Goal: Transaction & Acquisition: Purchase product/service

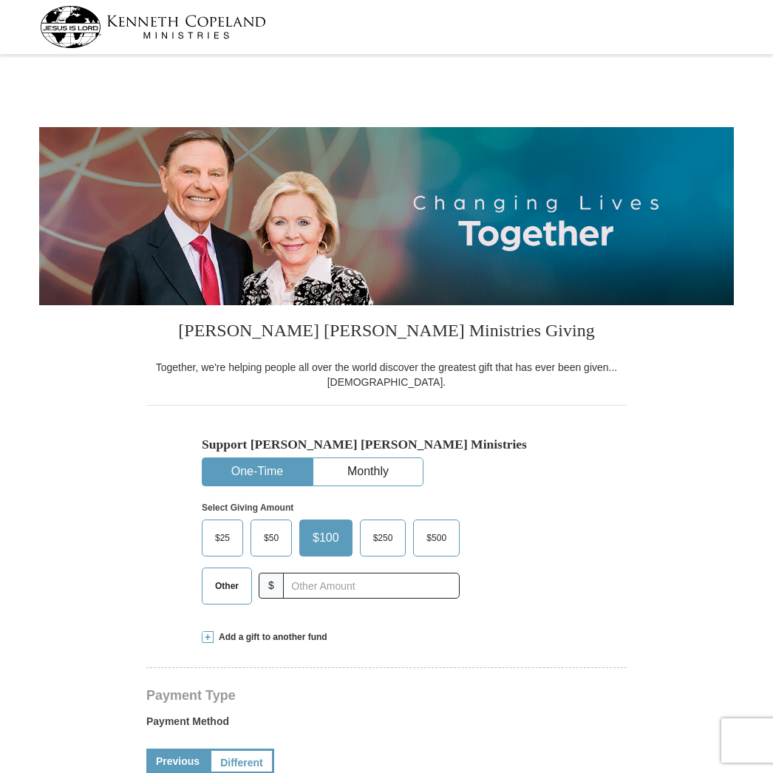
select select "CA"
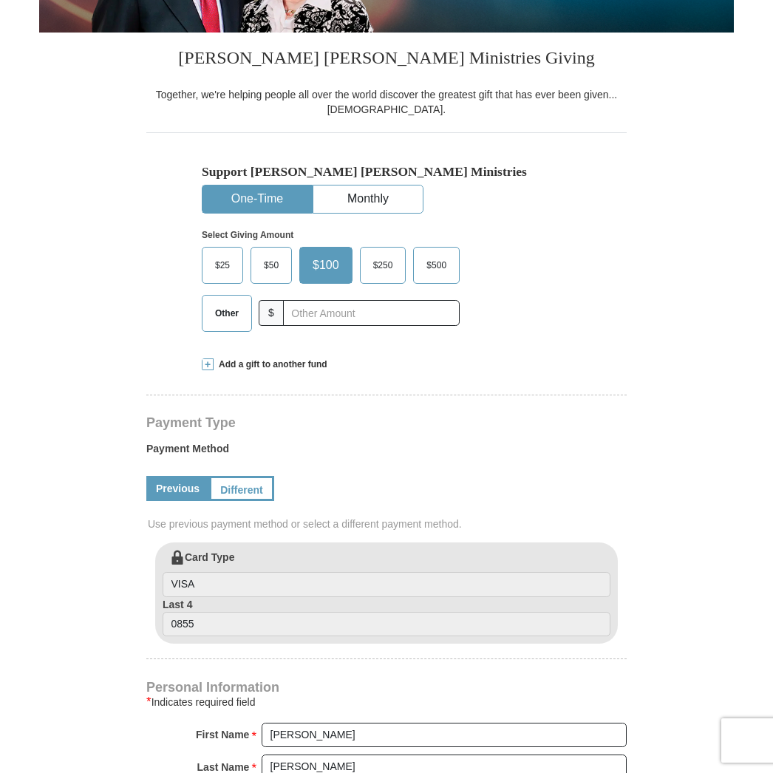
scroll to position [275, 0]
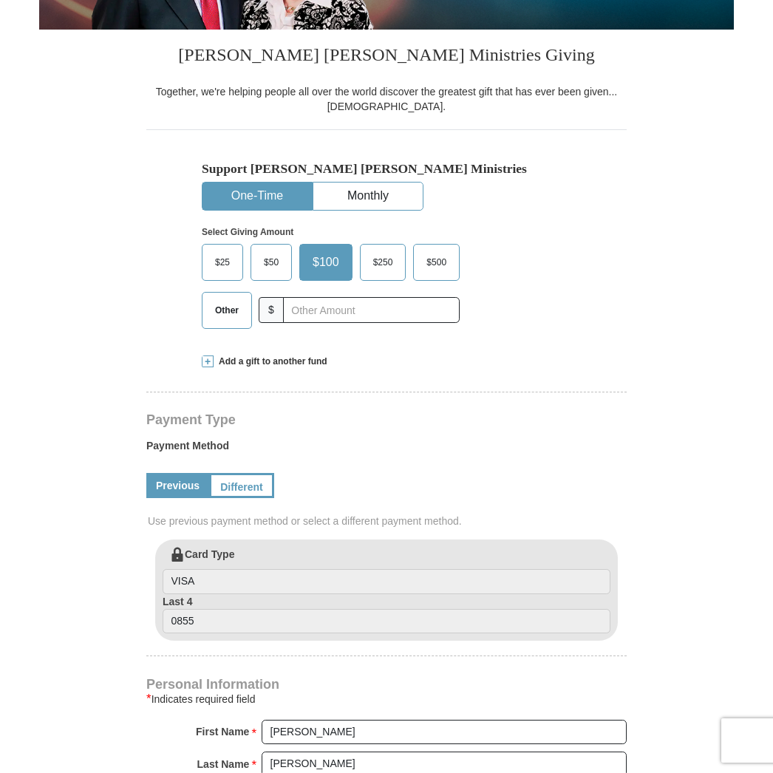
click at [237, 361] on span "Add a gift to another fund" at bounding box center [270, 361] width 114 height 13
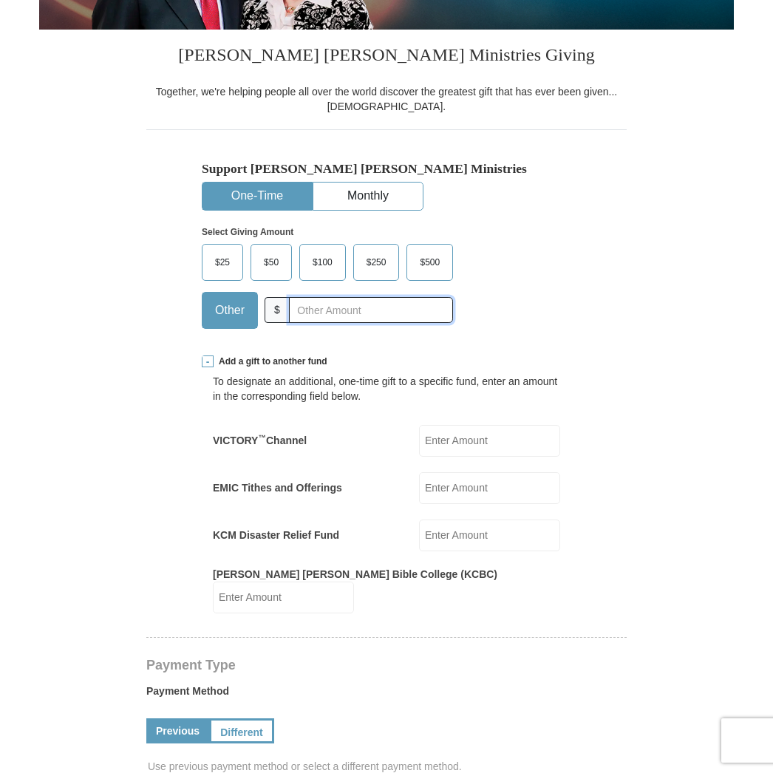
click at [305, 312] on input "text" at bounding box center [371, 310] width 164 height 26
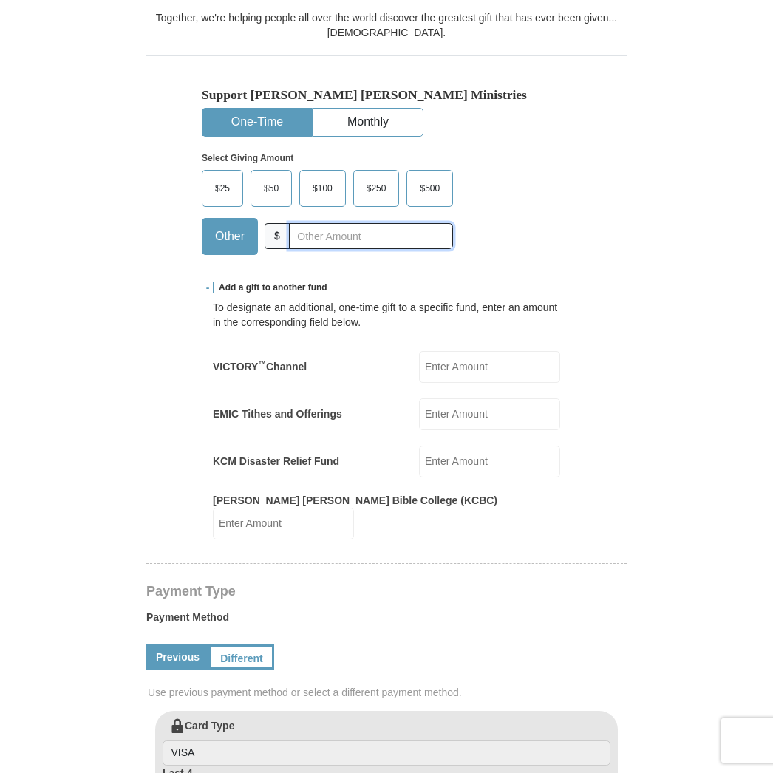
scroll to position [352, 0]
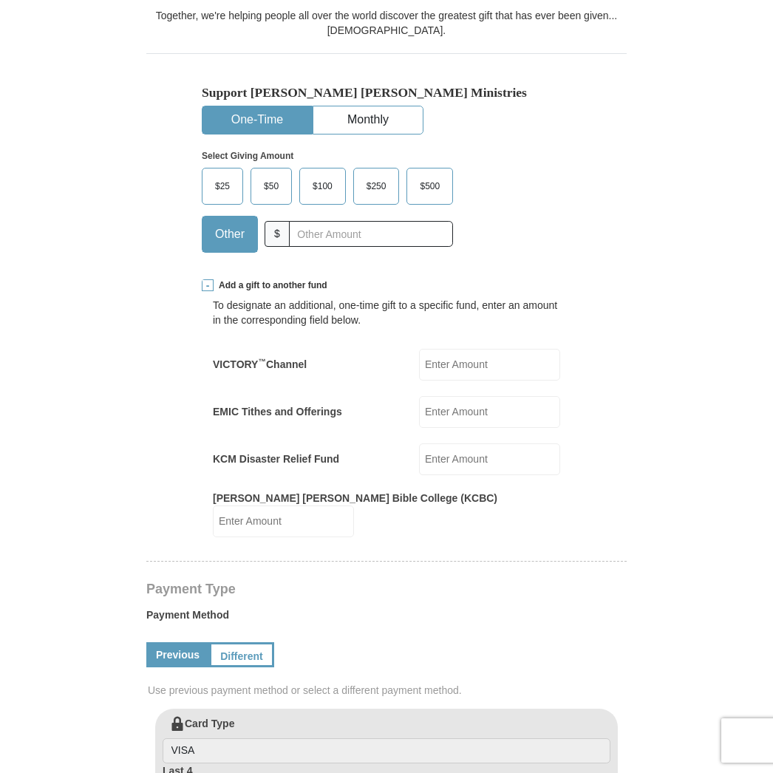
drag, startPoint x: 454, startPoint y: 408, endPoint x: 476, endPoint y: 411, distance: 21.6
click at [454, 408] on input "EMIC Tithes and Offerings" at bounding box center [489, 412] width 141 height 32
click at [465, 413] on input "EMIC Tithes and Offerings" at bounding box center [489, 412] width 141 height 32
type input "33"
click at [698, 355] on form "[PERSON_NAME] [PERSON_NAME] Ministries Giving Together, we're helping people al…" at bounding box center [386, 619] width 694 height 1822
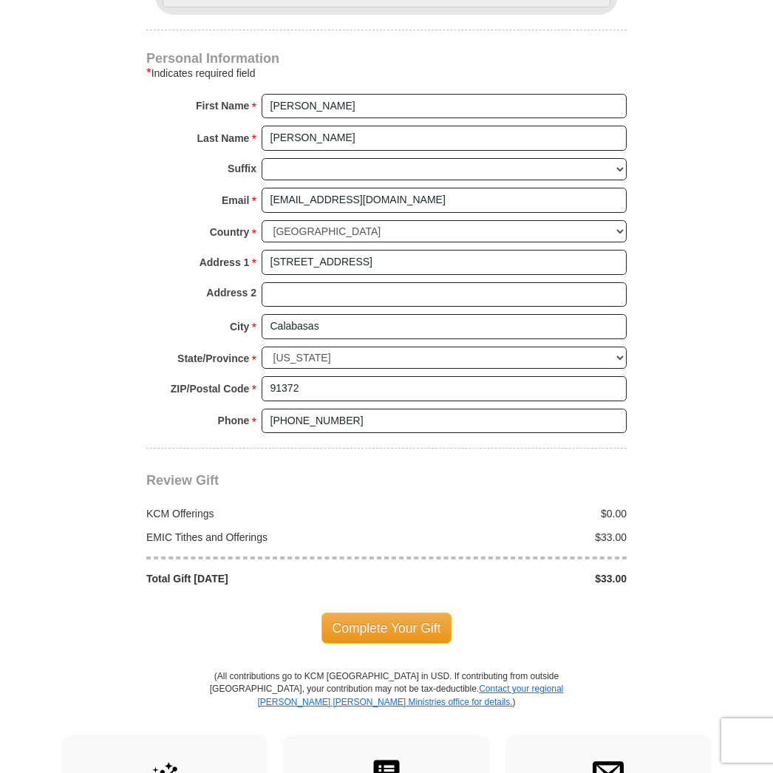
scroll to position [1148, 0]
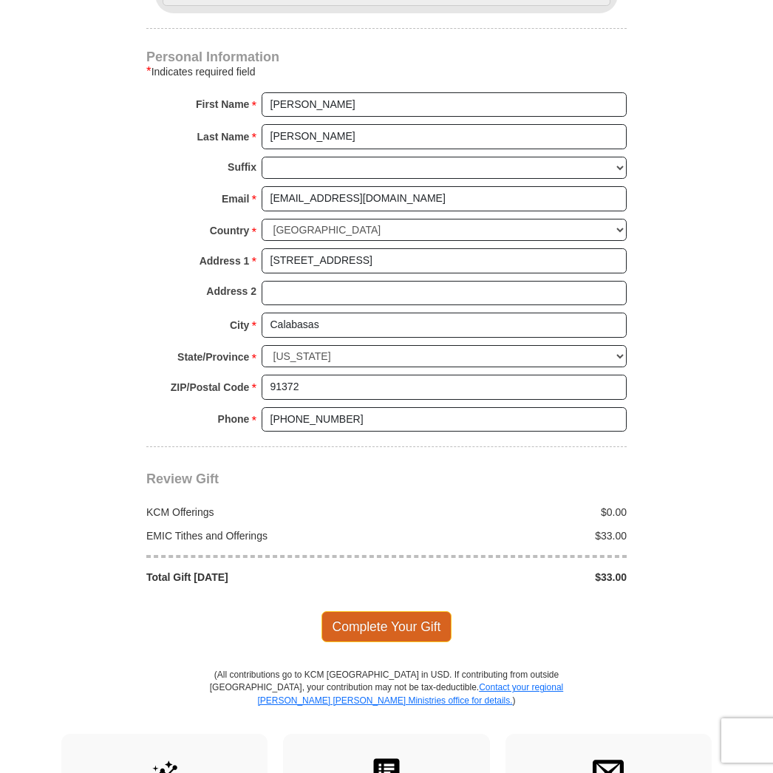
click at [420, 611] on span "Complete Your Gift" at bounding box center [386, 626] width 131 height 31
